Goal: Task Accomplishment & Management: Use online tool/utility

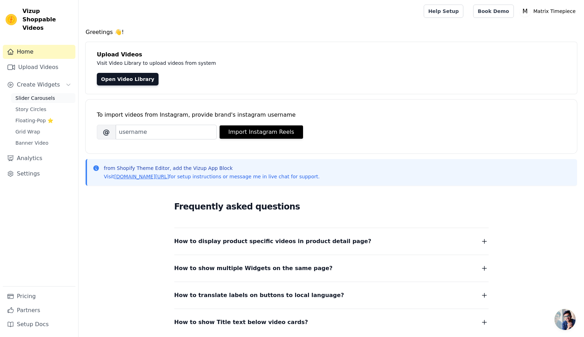
click at [28, 95] on span "Slider Carousels" at bounding box center [35, 98] width 40 height 7
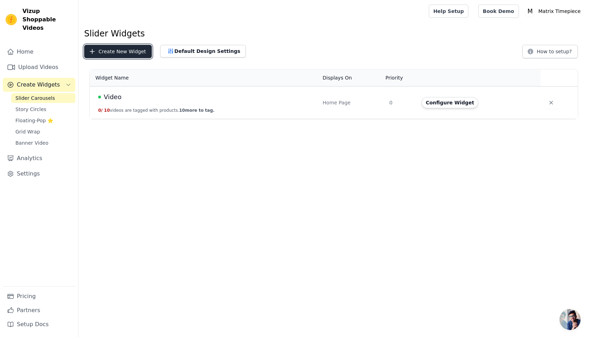
click at [122, 52] on button "Create New Widget" at bounding box center [118, 51] width 68 height 13
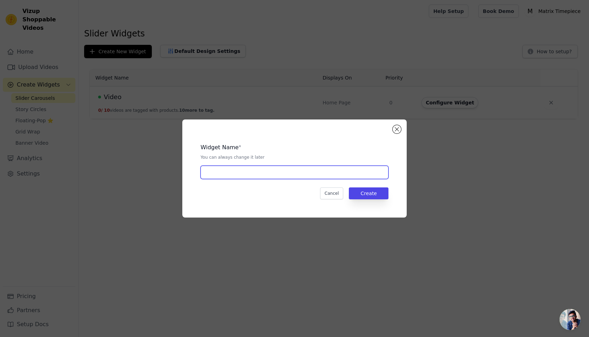
click at [249, 170] on input "text" at bounding box center [295, 172] width 188 height 13
type input "Influencer Page"
click at [373, 197] on button "Create" at bounding box center [369, 194] width 40 height 12
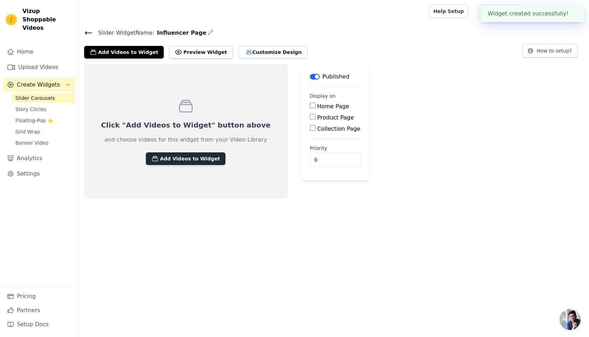
click at [175, 153] on button "Add Videos to Widget" at bounding box center [186, 159] width 80 height 13
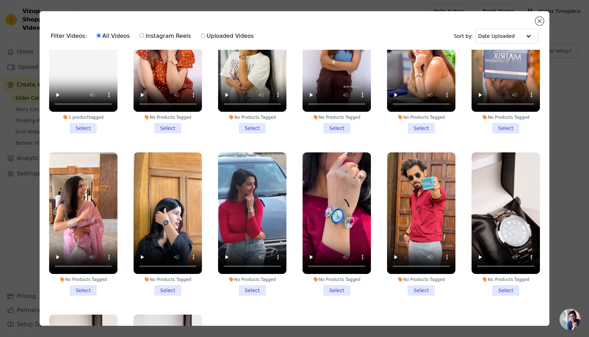
scroll to position [72, 0]
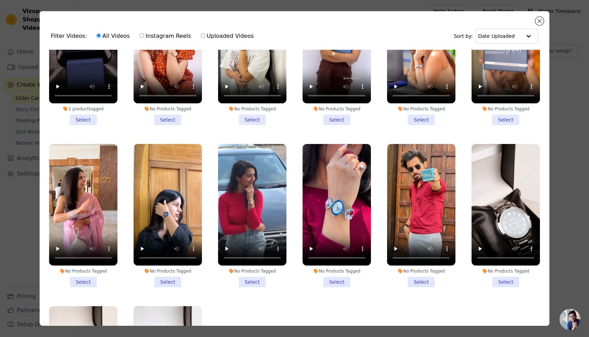
click at [251, 276] on li "No Products Tagged Select" at bounding box center [252, 215] width 68 height 143
click at [0, 0] on input "No Products Tagged Select" at bounding box center [0, 0] width 0 height 0
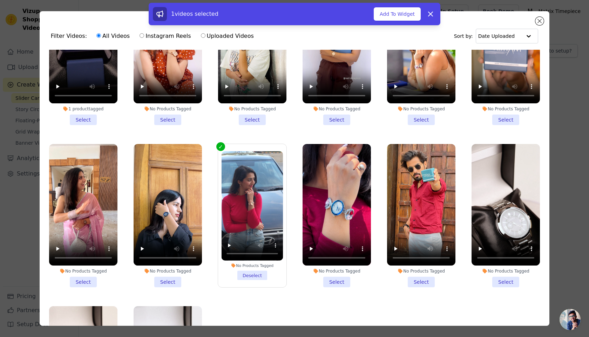
click at [324, 276] on li "No Products Tagged Select" at bounding box center [337, 215] width 68 height 143
click at [0, 0] on input "No Products Tagged Select" at bounding box center [0, 0] width 0 height 0
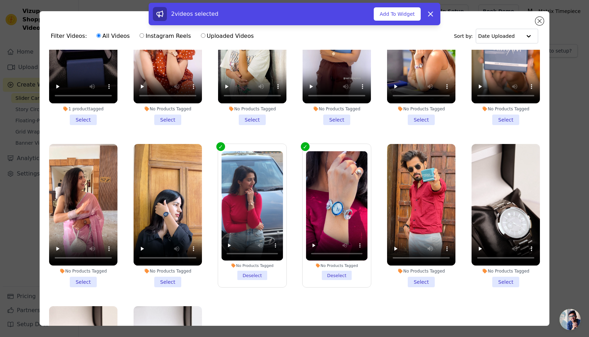
click at [412, 279] on li "No Products Tagged Select" at bounding box center [421, 215] width 68 height 143
click at [0, 0] on input "No Products Tagged Select" at bounding box center [0, 0] width 0 height 0
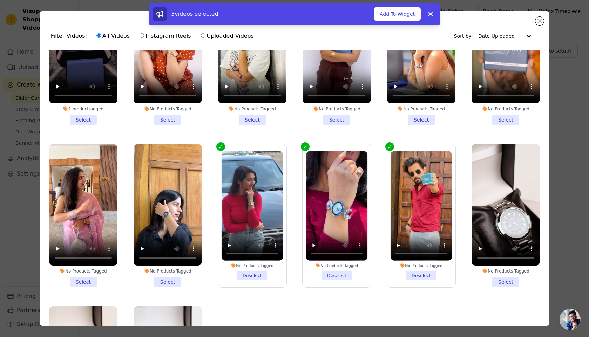
click at [168, 275] on li "No Products Tagged Select" at bounding box center [168, 215] width 68 height 143
click at [0, 0] on input "No Products Tagged Select" at bounding box center [0, 0] width 0 height 0
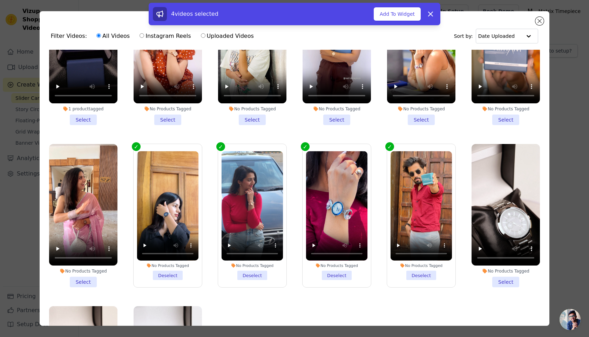
click at [90, 277] on li "No Products Tagged Select" at bounding box center [83, 215] width 68 height 143
click at [0, 0] on input "No Products Tagged Select" at bounding box center [0, 0] width 0 height 0
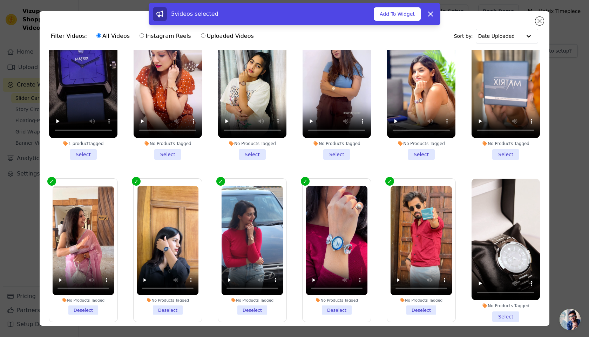
scroll to position [17, 0]
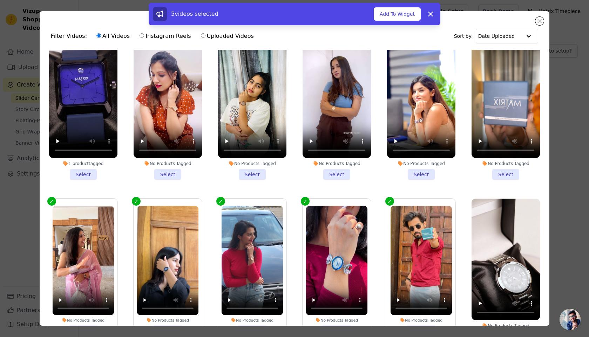
click at [156, 172] on li "No Products Tagged Select" at bounding box center [168, 107] width 68 height 143
click at [0, 0] on input "No Products Tagged Select" at bounding box center [0, 0] width 0 height 0
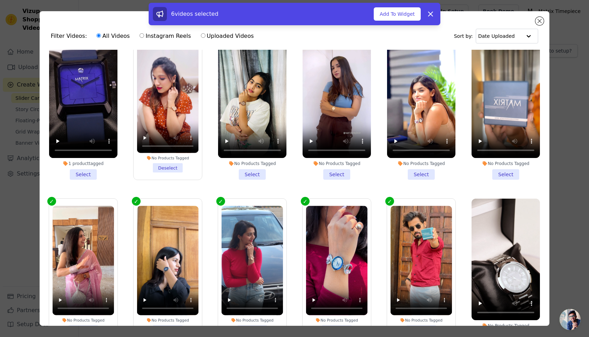
click at [254, 173] on li "No Products Tagged Select" at bounding box center [252, 107] width 68 height 143
click at [0, 0] on input "No Products Tagged Select" at bounding box center [0, 0] width 0 height 0
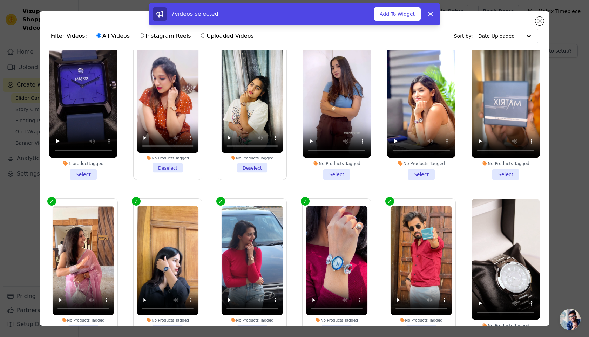
click at [326, 171] on li "No Products Tagged Select" at bounding box center [337, 107] width 68 height 143
click at [0, 0] on input "No Products Tagged Select" at bounding box center [0, 0] width 0 height 0
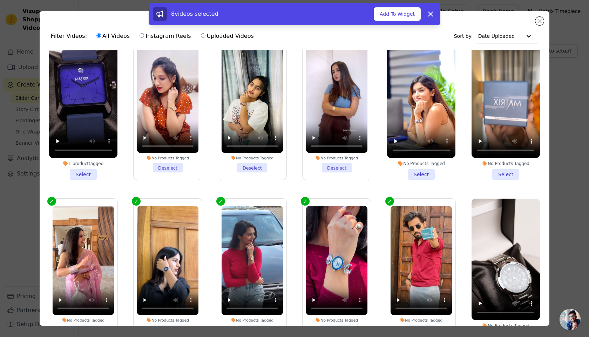
click at [407, 172] on li "No Products Tagged Select" at bounding box center [421, 107] width 68 height 143
click at [0, 0] on input "No Products Tagged Select" at bounding box center [0, 0] width 0 height 0
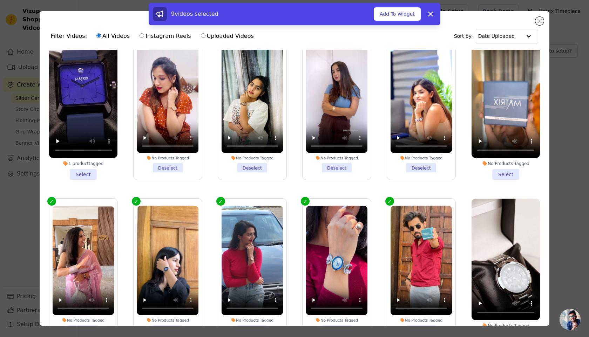
click at [499, 174] on li "No Products Tagged Select" at bounding box center [506, 107] width 68 height 143
click at [0, 0] on input "No Products Tagged Select" at bounding box center [0, 0] width 0 height 0
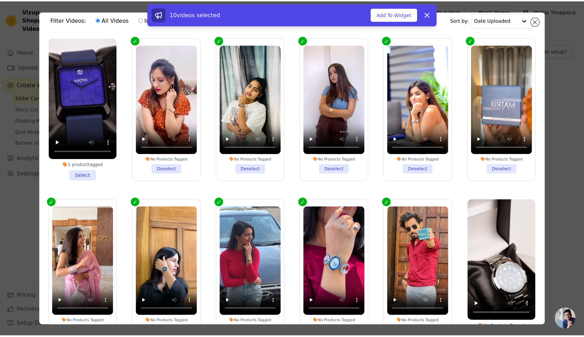
scroll to position [0, 0]
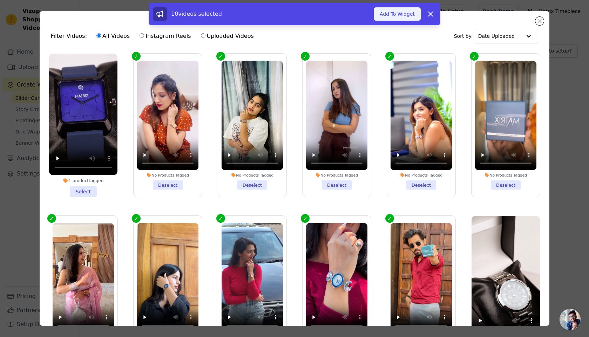
click at [393, 16] on button "Add To Widget" at bounding box center [397, 13] width 47 height 13
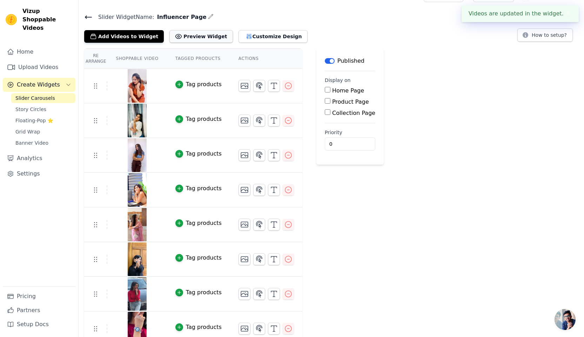
scroll to position [19, 0]
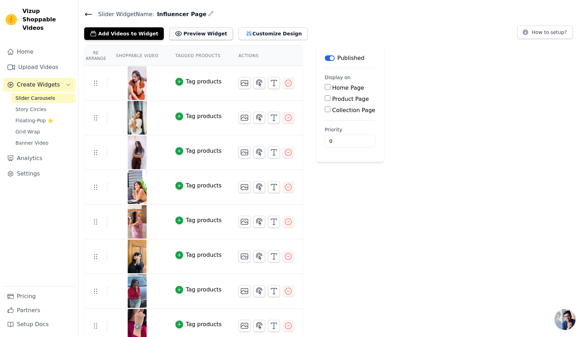
click at [191, 34] on button "Preview Widget" at bounding box center [200, 33] width 63 height 13
click at [239, 37] on button "Customize Design" at bounding box center [272, 33] width 69 height 13
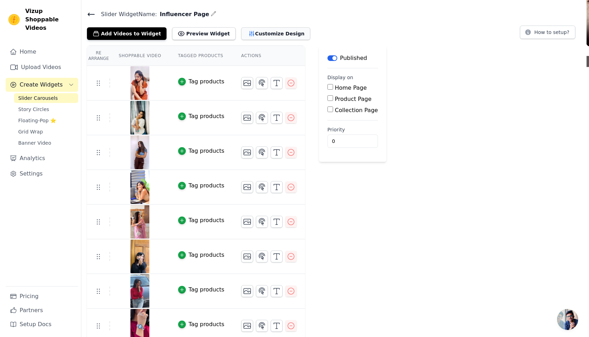
scroll to position [0, 0]
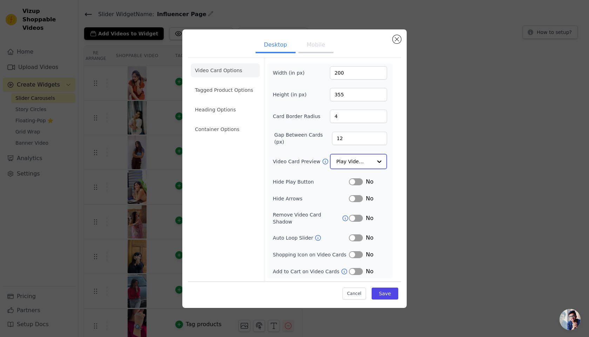
click at [341, 169] on input "Video Card Preview" at bounding box center [354, 162] width 36 height 14
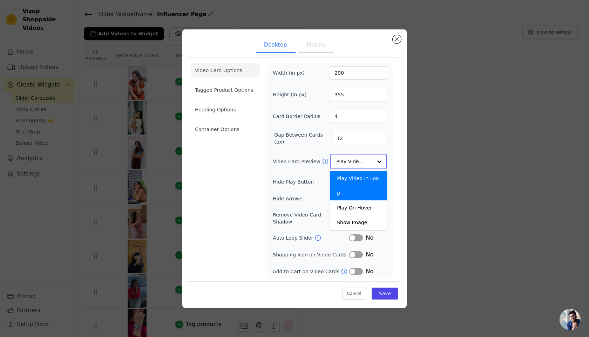
click at [352, 165] on input "Video Card Preview" at bounding box center [354, 162] width 36 height 14
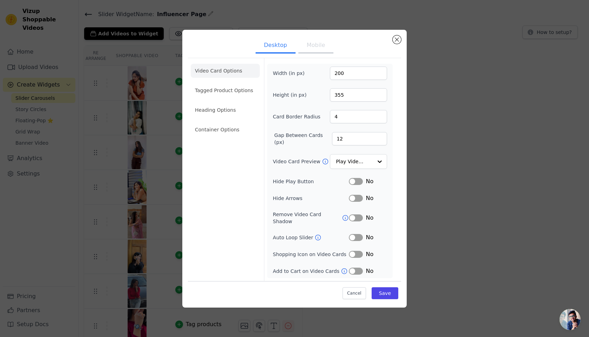
click at [356, 235] on button "Label" at bounding box center [356, 237] width 14 height 7
click at [231, 135] on li "Container Options" at bounding box center [225, 130] width 69 height 14
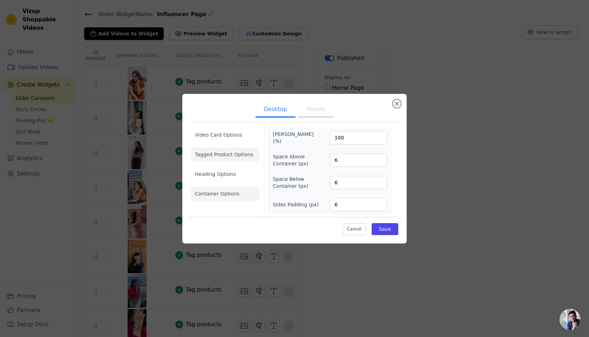
click at [234, 187] on li "Tagged Product Options" at bounding box center [225, 194] width 69 height 14
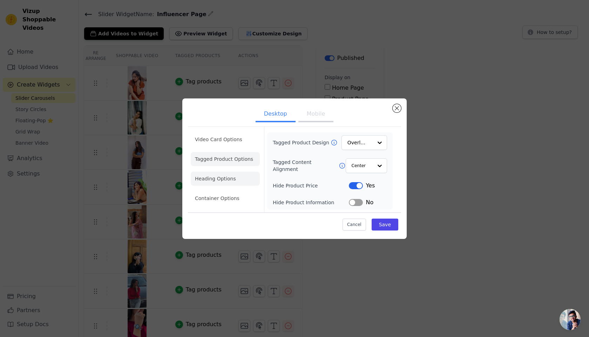
click at [232, 177] on li "Heading Options" at bounding box center [225, 179] width 69 height 14
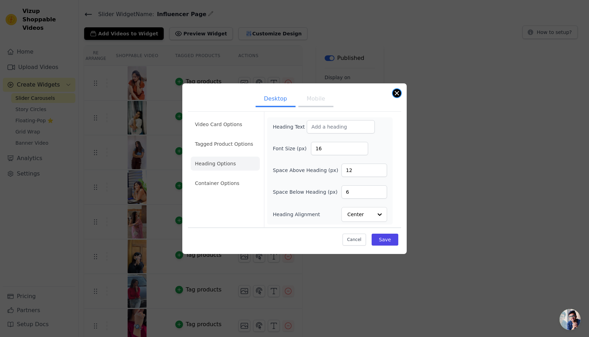
click at [395, 92] on button "Close modal" at bounding box center [397, 93] width 8 height 8
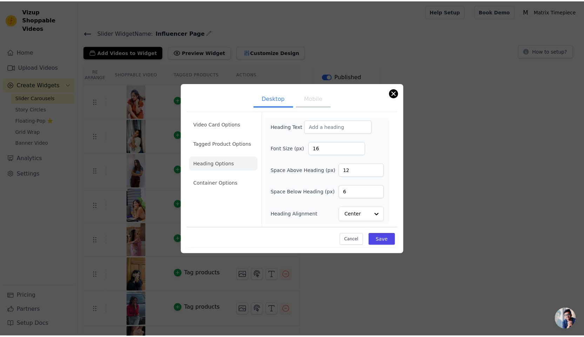
scroll to position [19, 0]
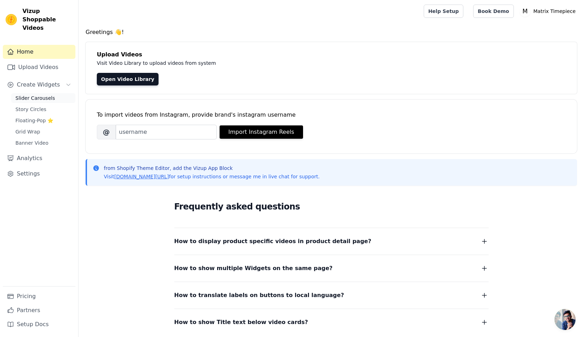
click at [40, 95] on span "Slider Carousels" at bounding box center [35, 98] width 40 height 7
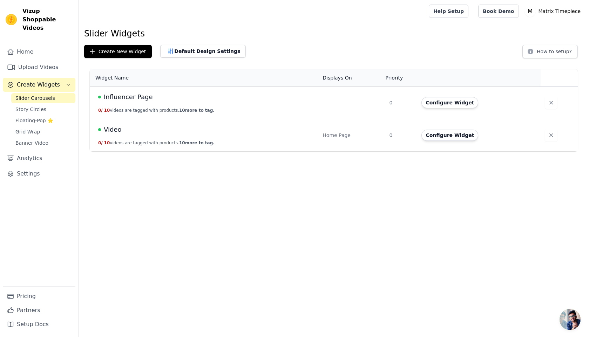
click at [148, 104] on td "Influencer Page 0 / 10 videos are tagged with products. 10 more to tag." at bounding box center [204, 103] width 229 height 33
click at [458, 100] on button "Configure Widget" at bounding box center [449, 102] width 57 height 11
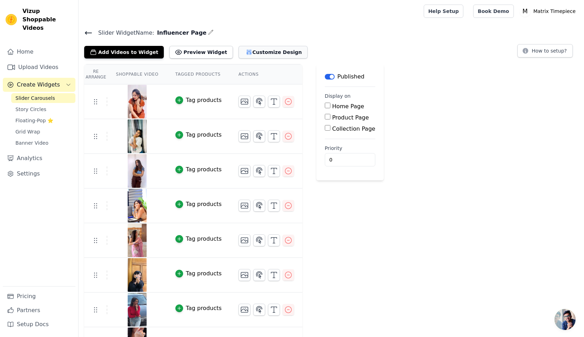
click at [259, 54] on button "Customize Design" at bounding box center [272, 52] width 69 height 13
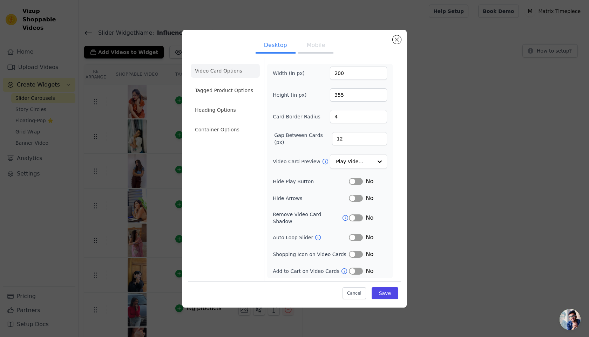
click at [320, 52] on button "Mobile" at bounding box center [315, 45] width 35 height 15
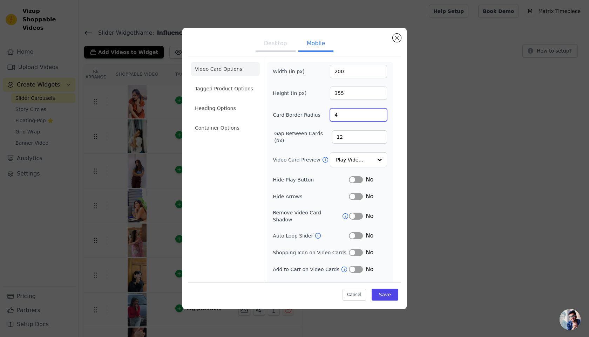
drag, startPoint x: 344, startPoint y: 117, endPoint x: 316, endPoint y: 117, distance: 28.1
click at [316, 117] on div "Card Border Radius 4" at bounding box center [330, 114] width 114 height 13
click at [226, 128] on li "Container Options" at bounding box center [225, 128] width 69 height 14
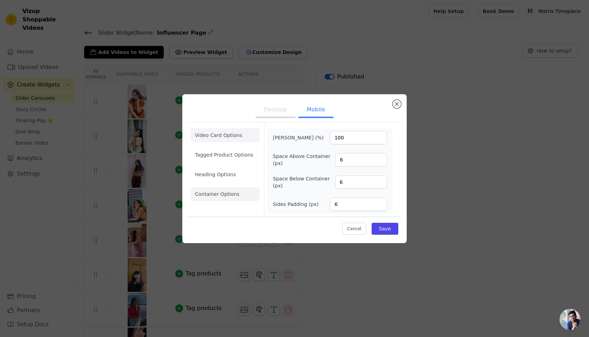
click at [235, 148] on li "Video Card Options" at bounding box center [225, 155] width 69 height 14
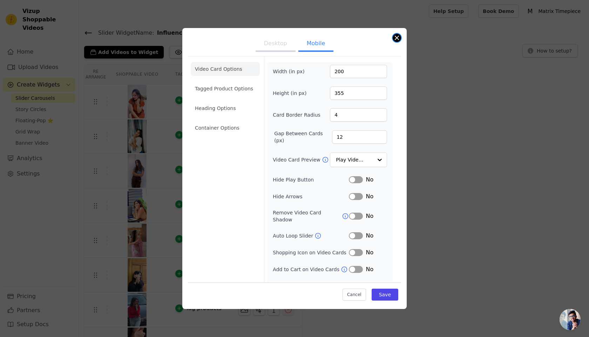
click at [394, 38] on button "Close modal" at bounding box center [397, 38] width 8 height 8
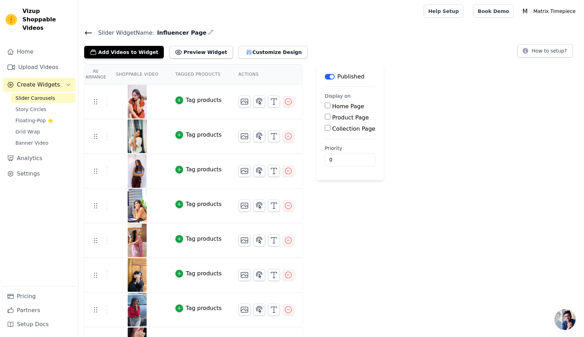
click at [36, 95] on span "Slider Carousels" at bounding box center [35, 98] width 40 height 7
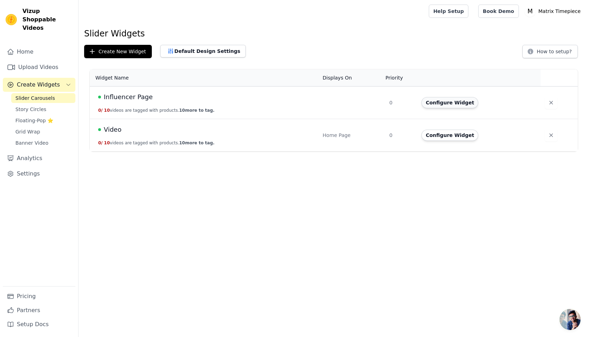
click at [451, 103] on button "Configure Widget" at bounding box center [449, 102] width 57 height 11
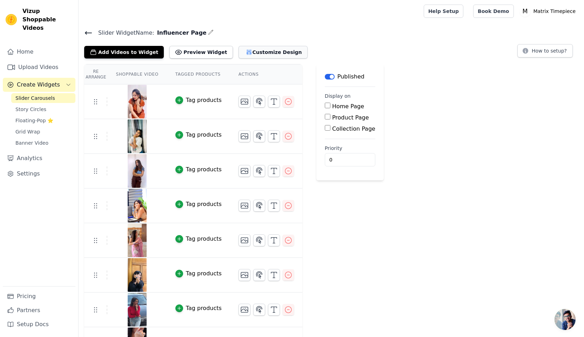
click at [260, 52] on button "Customize Design" at bounding box center [272, 52] width 69 height 13
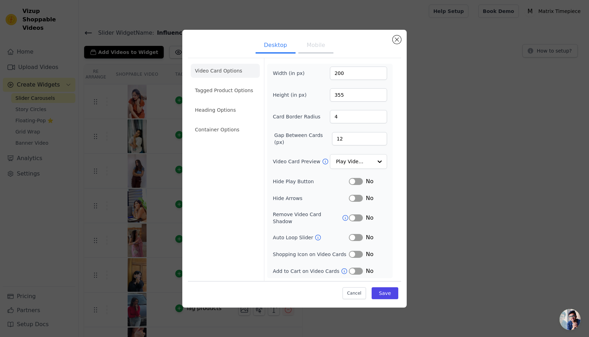
click at [322, 50] on button "Mobile" at bounding box center [315, 45] width 35 height 15
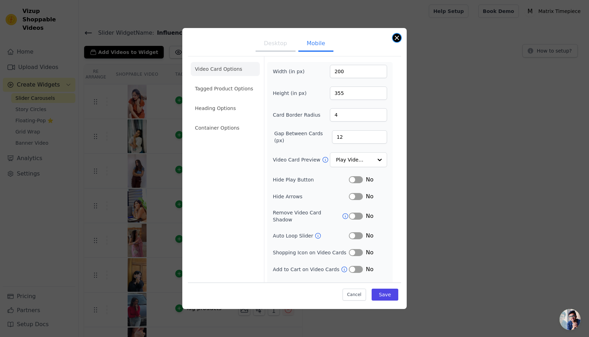
click at [396, 37] on button "Close modal" at bounding box center [397, 38] width 8 height 8
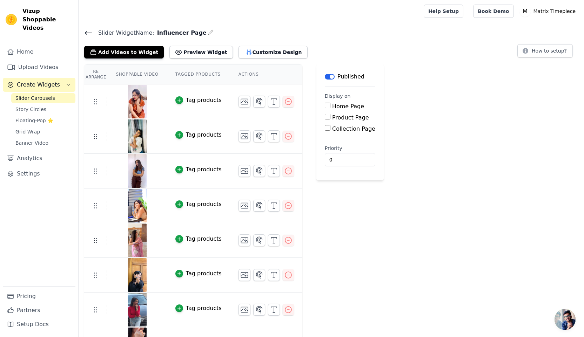
click at [32, 95] on span "Slider Carousels" at bounding box center [35, 98] width 40 height 7
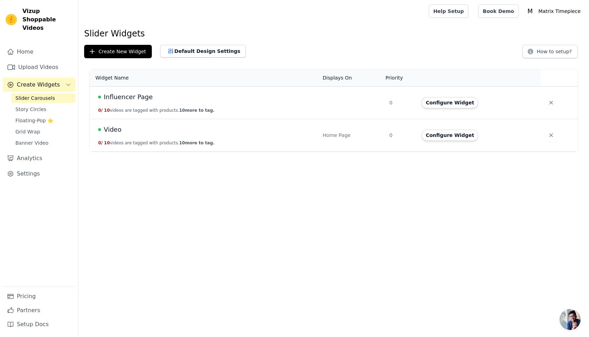
click at [161, 104] on td "Influencer Page 0 / 10 videos are tagged with products. 10 more to tag." at bounding box center [204, 103] width 229 height 33
click at [438, 104] on button "Configure Widget" at bounding box center [449, 102] width 57 height 11
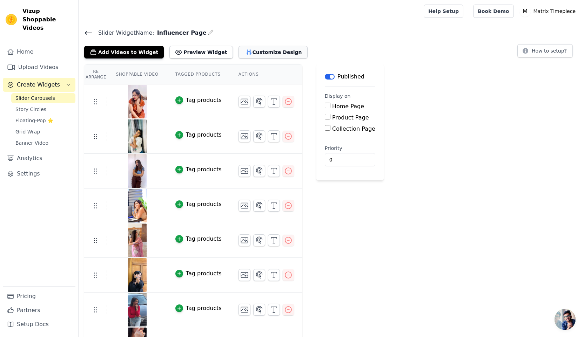
click at [258, 54] on button "Customize Design" at bounding box center [272, 52] width 69 height 13
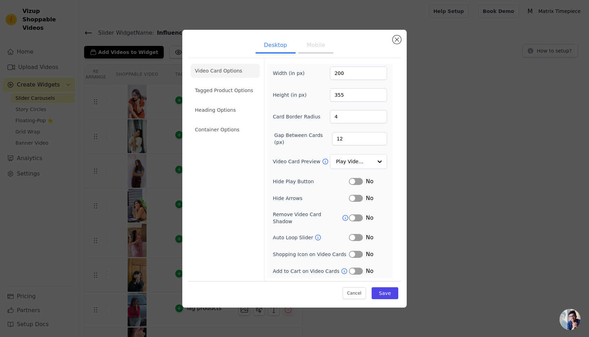
click at [317, 52] on button "Mobile" at bounding box center [315, 45] width 35 height 15
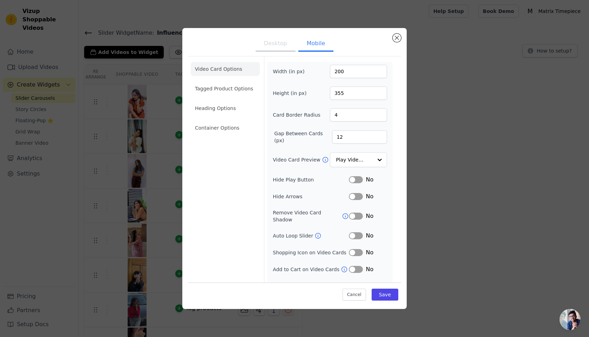
scroll to position [8, 0]
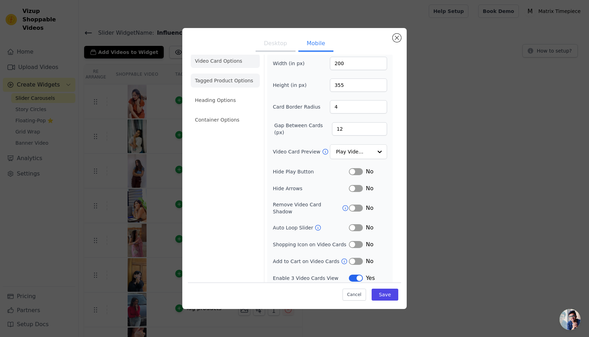
click at [215, 113] on li "Tagged Product Options" at bounding box center [225, 120] width 69 height 14
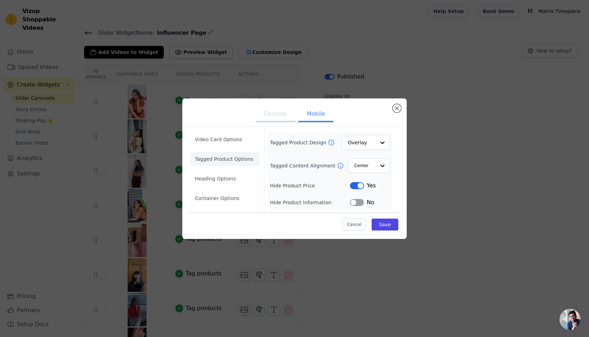
scroll to position [0, 0]
click at [224, 175] on li "Heading Options" at bounding box center [225, 179] width 69 height 14
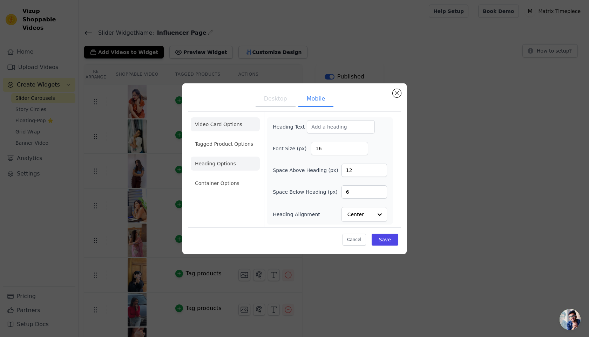
click at [218, 137] on li "Video Card Options" at bounding box center [225, 144] width 69 height 14
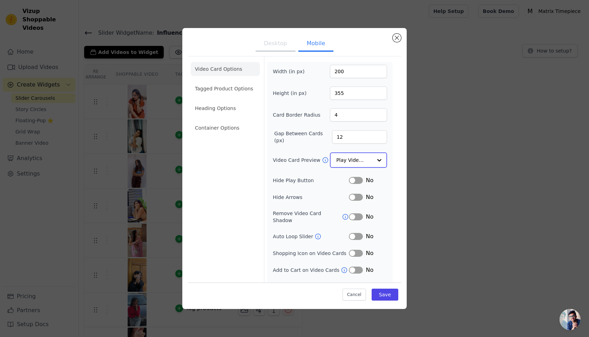
click at [355, 159] on input "Video Card Preview" at bounding box center [354, 160] width 36 height 14
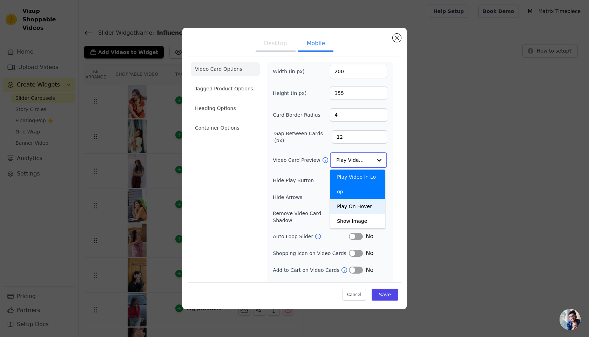
click at [367, 207] on div "Play On Hover" at bounding box center [357, 206] width 55 height 15
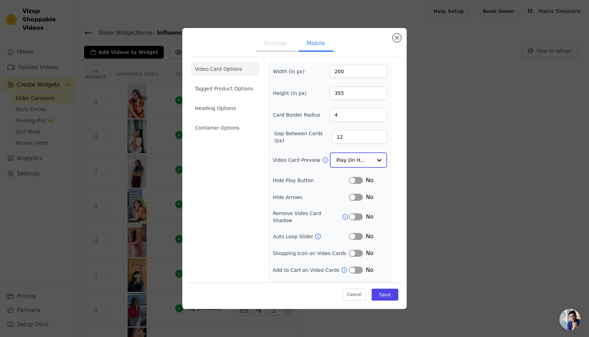
click at [352, 163] on input "Video Card Preview" at bounding box center [354, 160] width 36 height 14
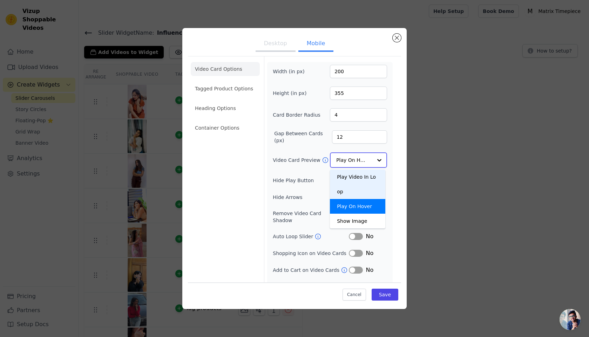
click at [358, 177] on div "Play Video In Loop" at bounding box center [357, 184] width 55 height 29
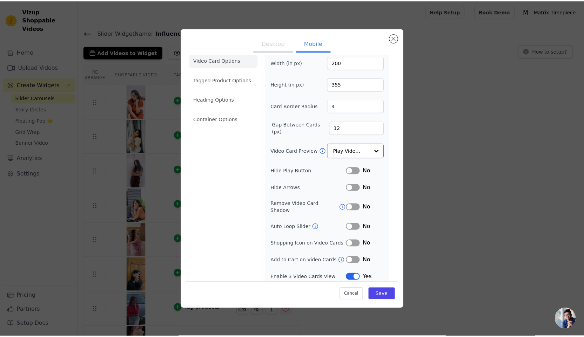
scroll to position [8, 0]
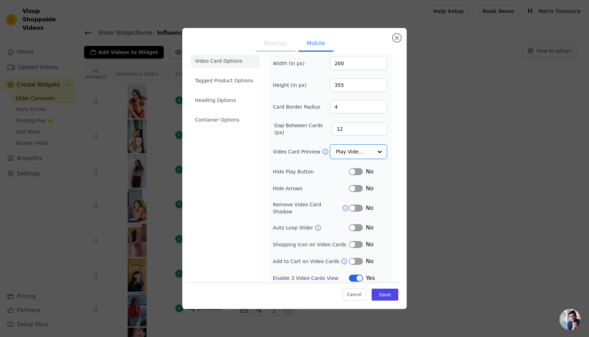
click at [351, 224] on button "Label" at bounding box center [356, 227] width 14 height 7
click at [384, 297] on button "Save" at bounding box center [385, 295] width 27 height 12
